Goal: Transaction & Acquisition: Subscribe to service/newsletter

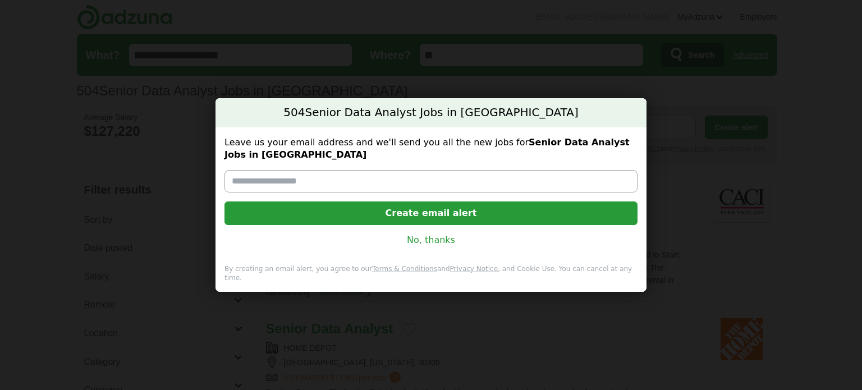
click at [310, 181] on input "Leave us your email address and we'll send you all the new jobs for Senior Data…" at bounding box center [431, 181] width 413 height 22
type input "**********"
click at [321, 215] on button "Create email alert" at bounding box center [431, 214] width 413 height 24
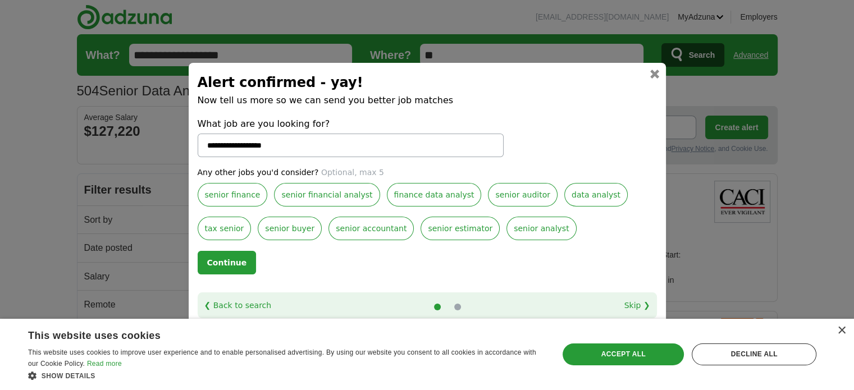
click at [564, 195] on label "data analyst" at bounding box center [595, 195] width 63 height 24
click at [506, 227] on label "senior analyst" at bounding box center [541, 229] width 70 height 24
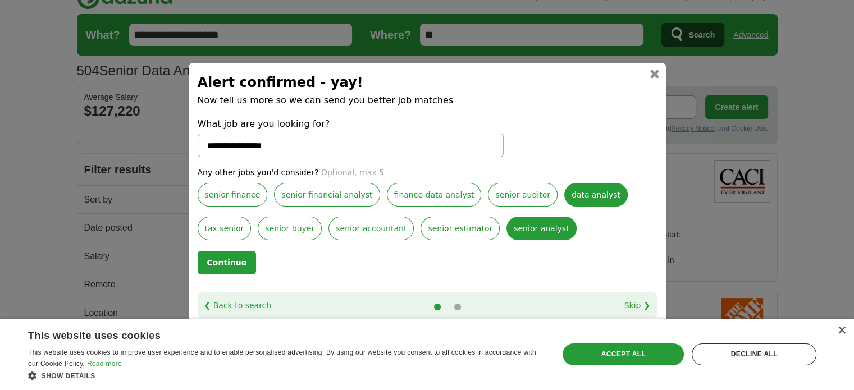
scroll to position [20, 0]
click at [211, 253] on button "Continue" at bounding box center [227, 263] width 59 height 24
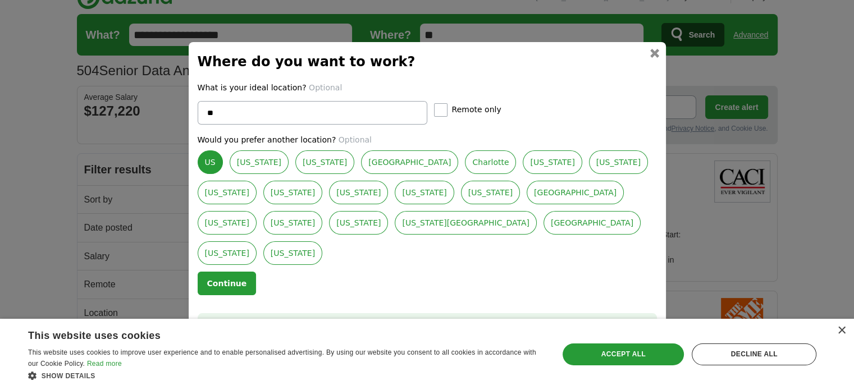
click at [222, 273] on button "Continue" at bounding box center [227, 284] width 59 height 24
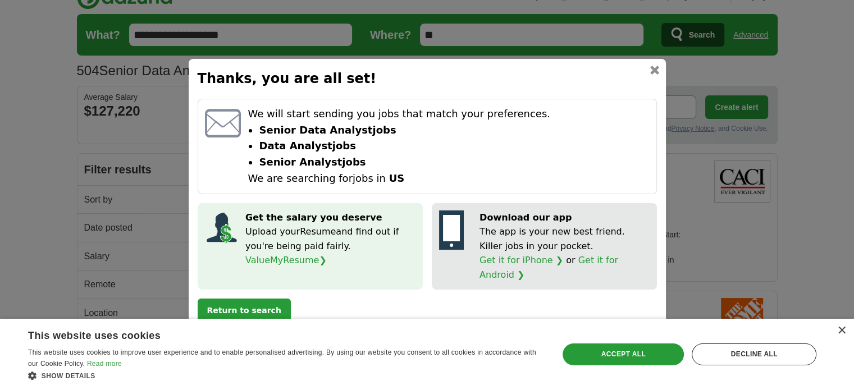
click at [253, 303] on button "Return to search" at bounding box center [244, 311] width 93 height 24
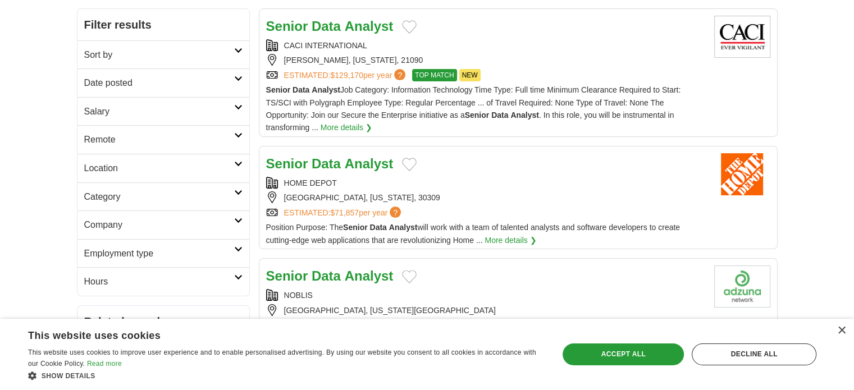
scroll to position [244, 0]
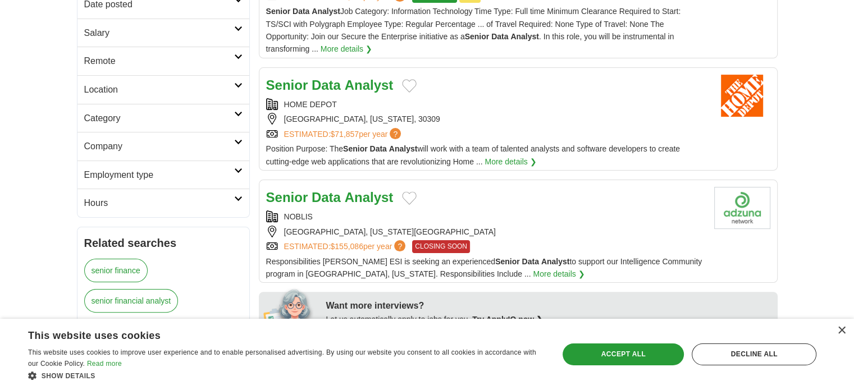
click at [442, 143] on div "Position Purpose: The Senior Data Analyst will work with a team of talented ana…" at bounding box center [485, 155] width 439 height 25
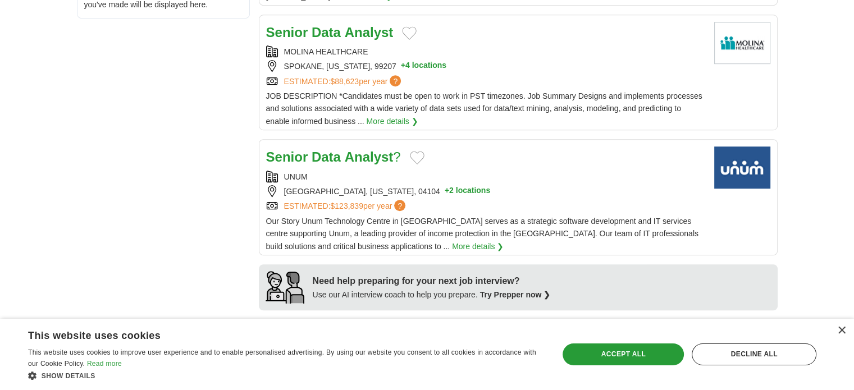
scroll to position [752, 0]
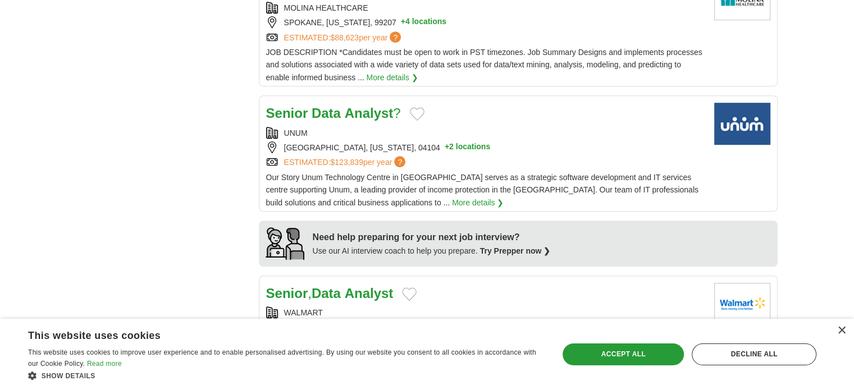
click at [570, 141] on div "[GEOGRAPHIC_DATA], [US_STATE], 04104 + 2 locations" at bounding box center [485, 147] width 439 height 12
